Goal: Transaction & Acquisition: Purchase product/service

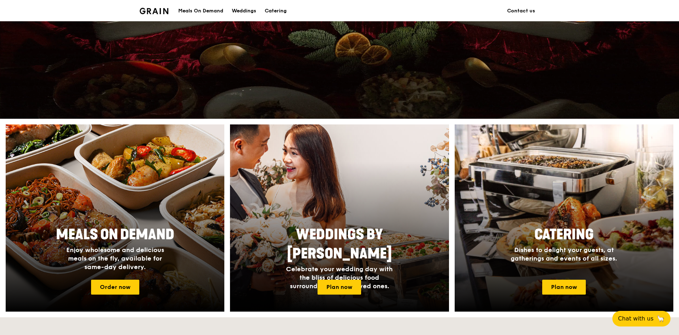
scroll to position [177, 0]
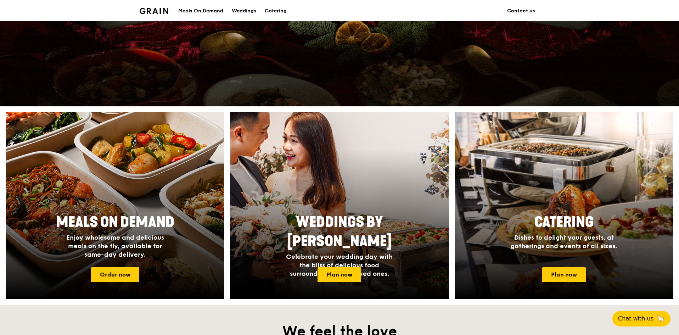
click at [152, 243] on span "Enjoy wholesome and delicious meals on the fly, available for same-day delivery." at bounding box center [115, 245] width 98 height 25
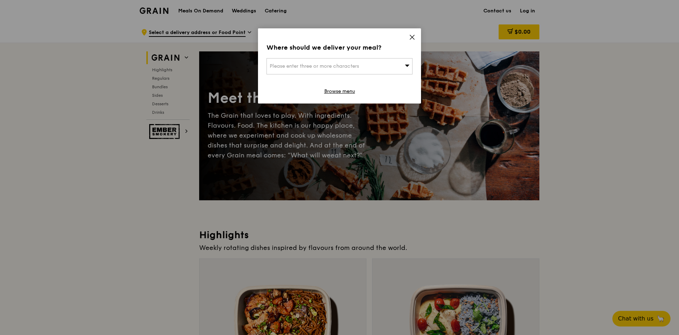
click at [413, 36] on icon at bounding box center [412, 37] width 4 height 4
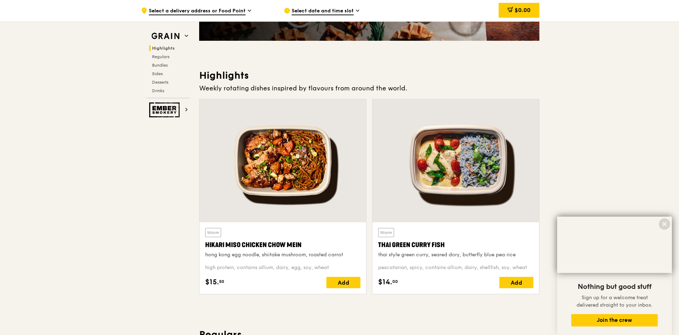
scroll to position [142, 0]
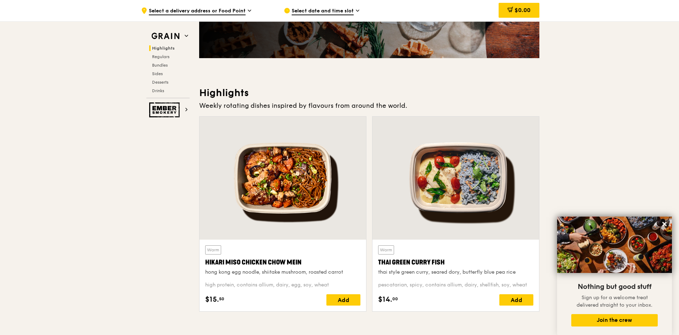
click at [154, 54] on span "Regulars" at bounding box center [160, 56] width 17 height 5
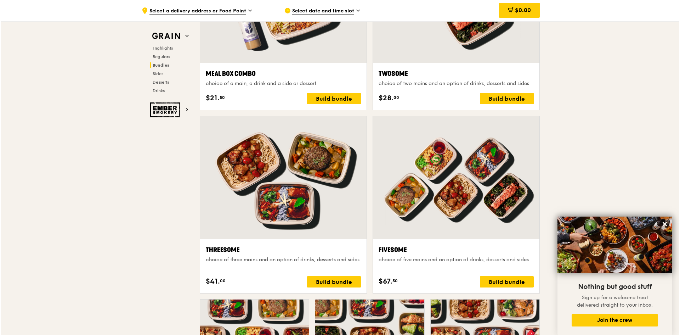
scroll to position [1132, 0]
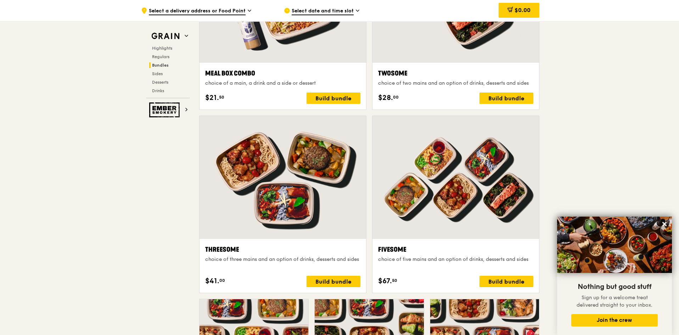
click at [440, 224] on div at bounding box center [455, 177] width 167 height 123
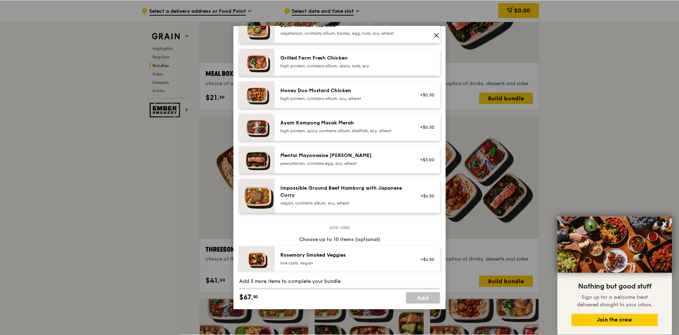
scroll to position [177, 0]
click at [439, 35] on icon at bounding box center [437, 35] width 6 height 6
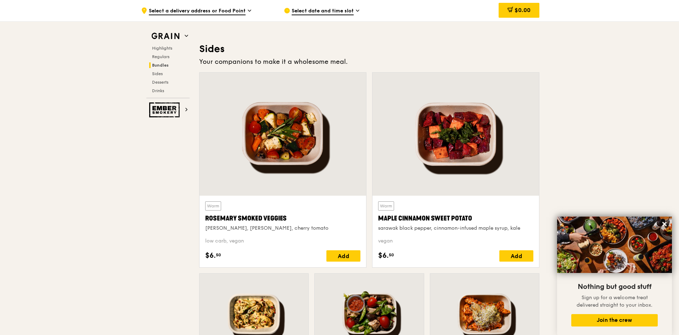
scroll to position [1734, 0]
